Goal: Task Accomplishment & Management: Use online tool/utility

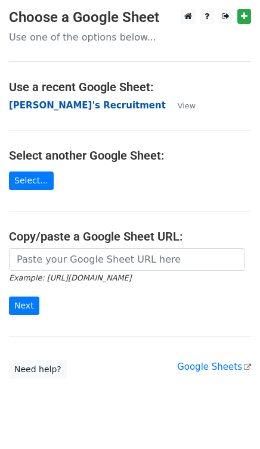
click at [56, 100] on strong "Nanda's Recruitment" at bounding box center [87, 105] width 157 height 11
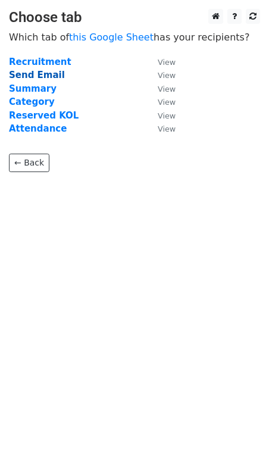
click at [24, 74] on strong "Send Email" at bounding box center [37, 75] width 56 height 11
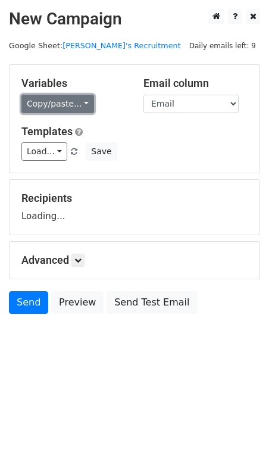
click at [52, 99] on link "Copy/paste..." at bounding box center [57, 104] width 73 height 18
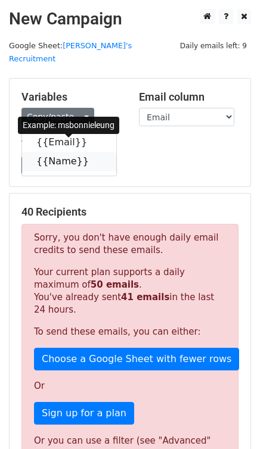
click at [92, 156] on icon at bounding box center [97, 161] width 10 height 10
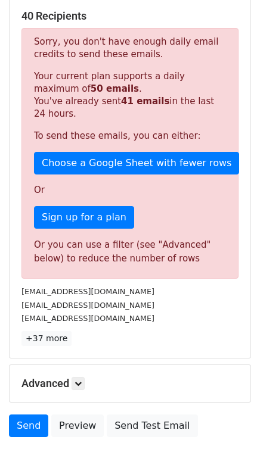
scroll to position [271, 0]
